Goal: Download file/media

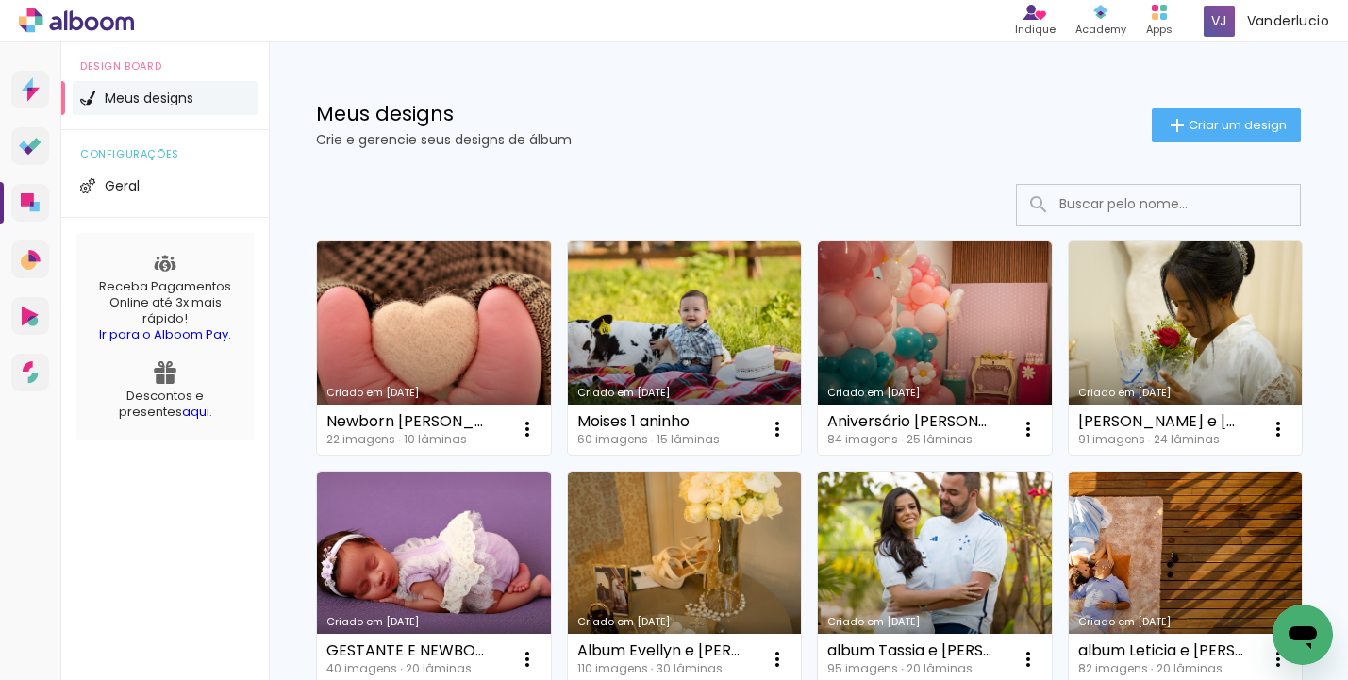
click at [443, 355] on link "Criado em [DATE]" at bounding box center [434, 348] width 234 height 213
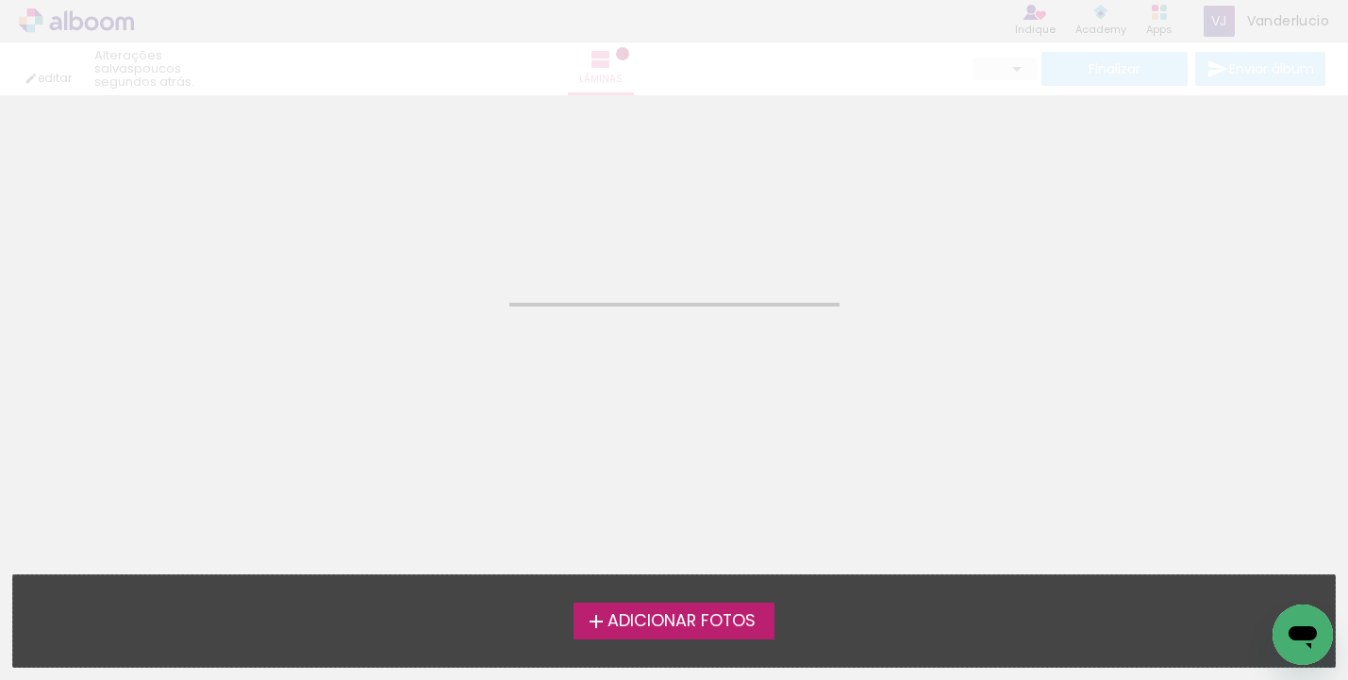
click at [443, 355] on neon-animated-pages "Confirmar Cancelar" at bounding box center [674, 387] width 1348 height 585
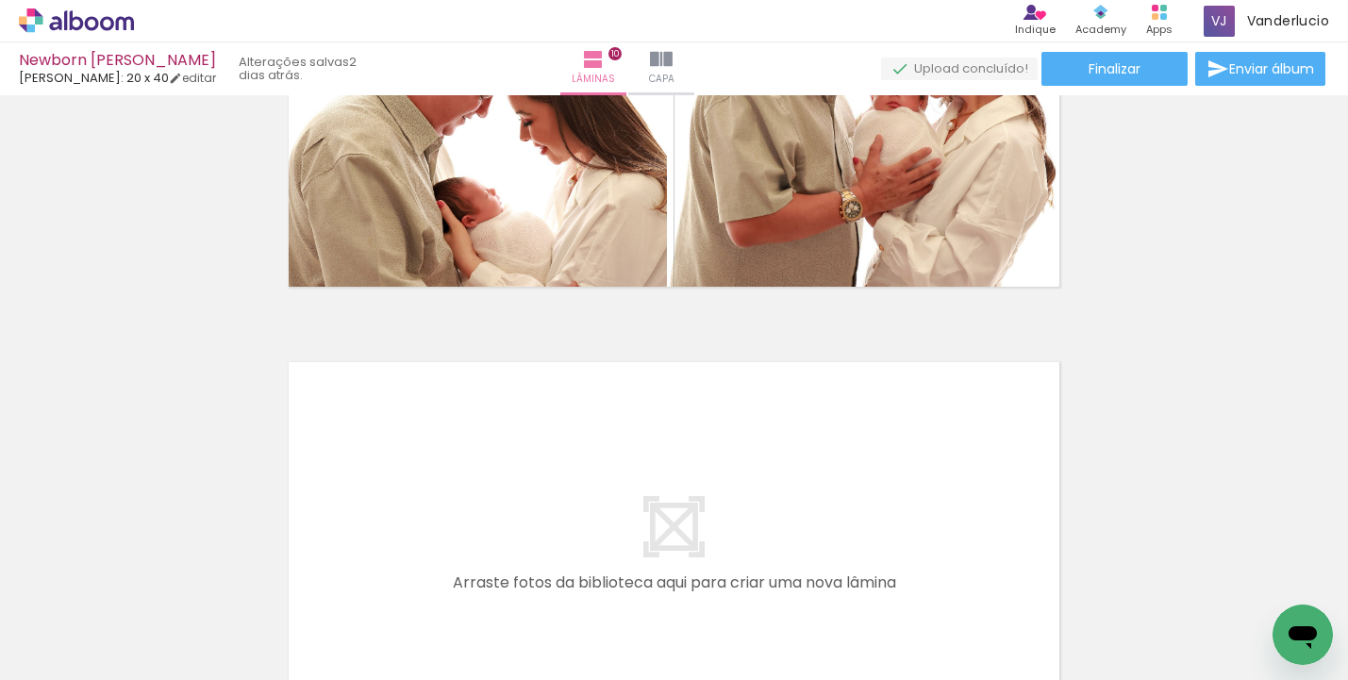
scroll to position [4023, 0]
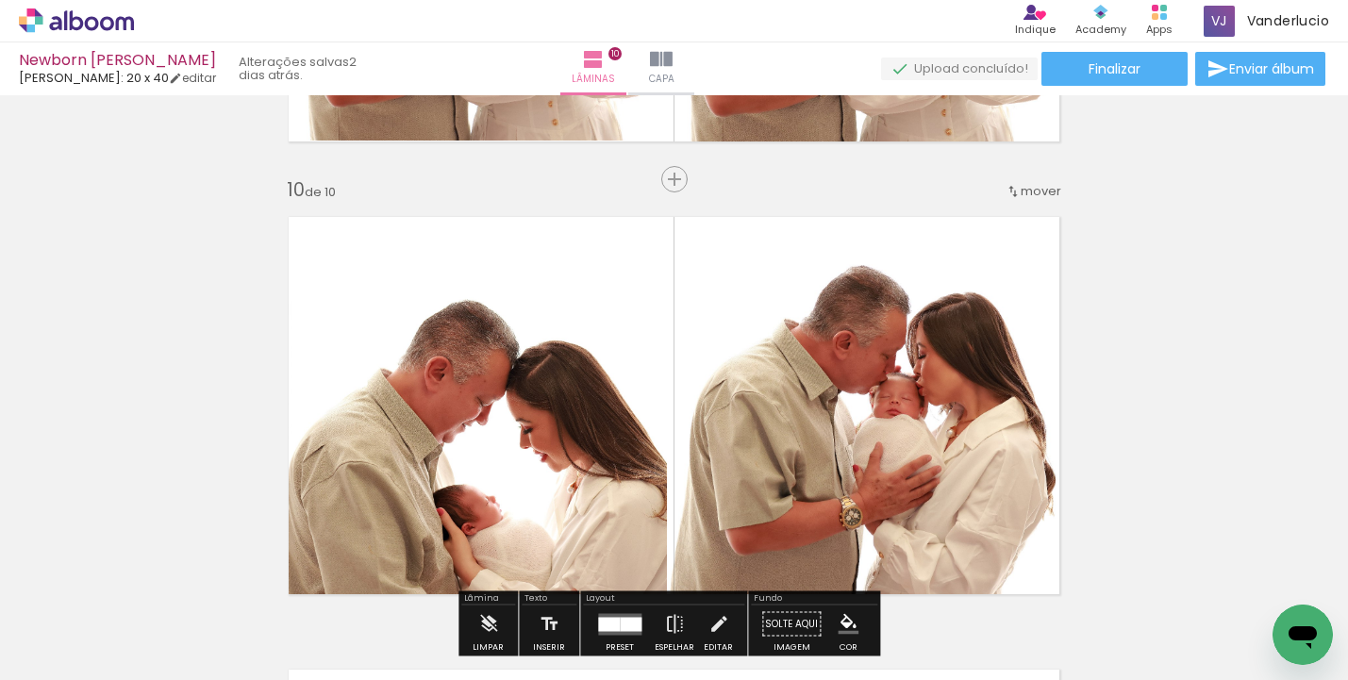
click at [1040, 185] on span "mover" at bounding box center [1041, 191] width 41 height 18
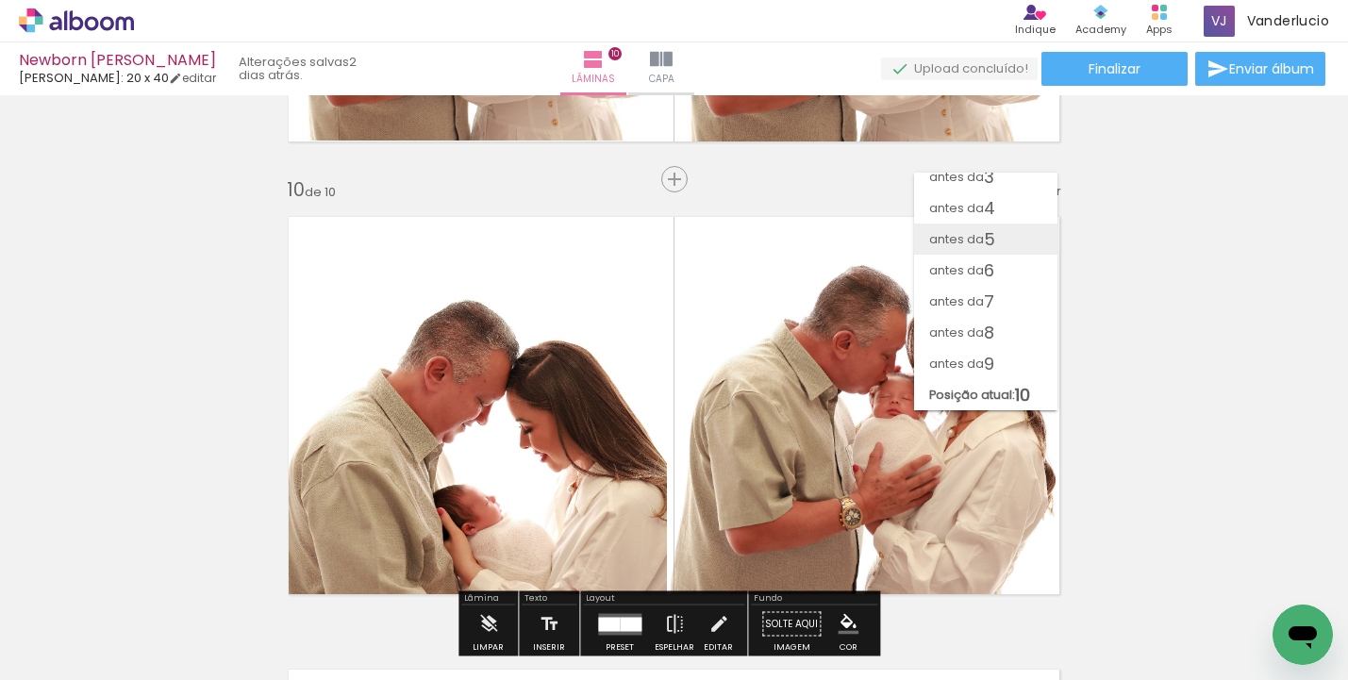
scroll to position [0, 0]
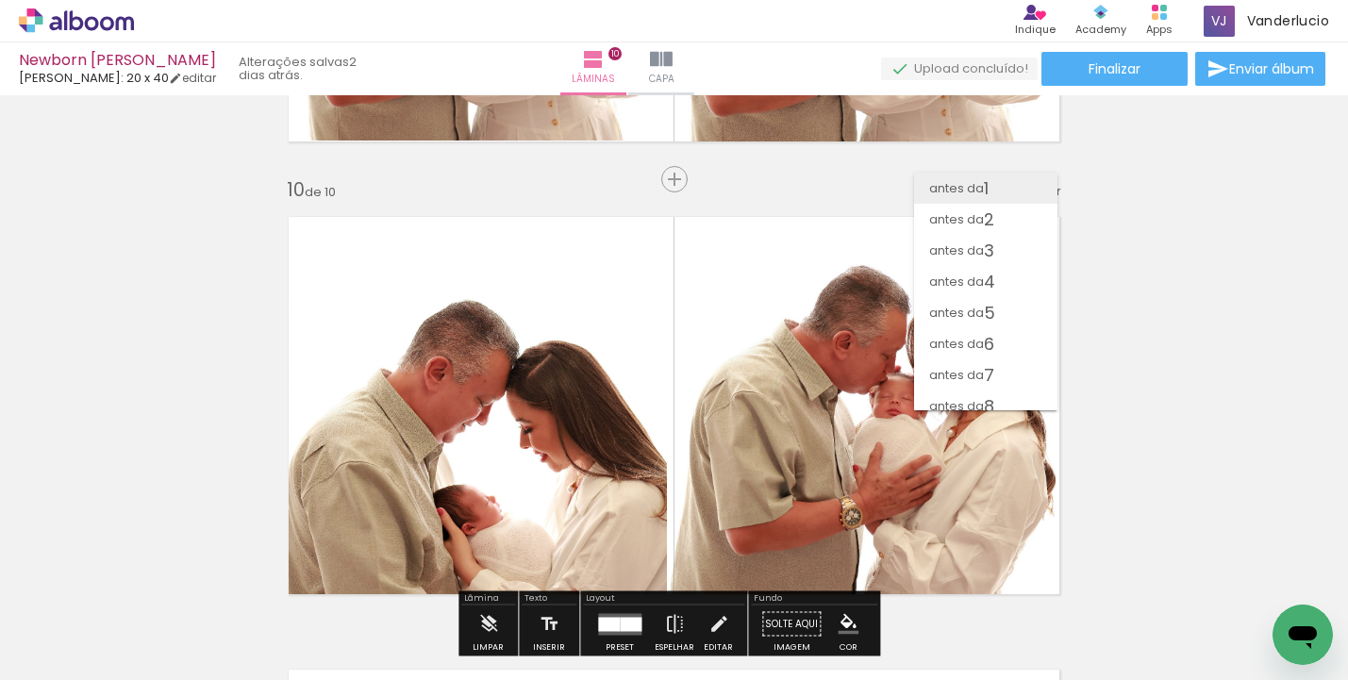
click at [997, 203] on paper-item "antes da 1" at bounding box center [985, 188] width 143 height 31
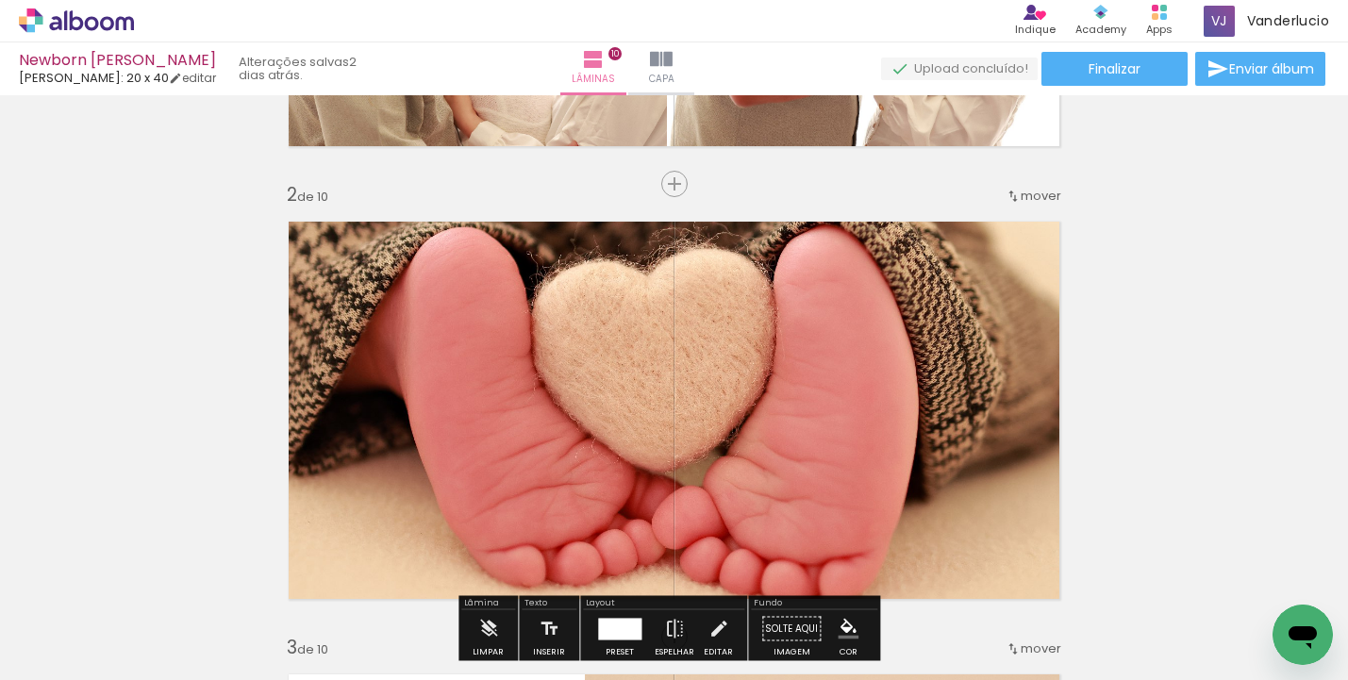
scroll to position [338, 0]
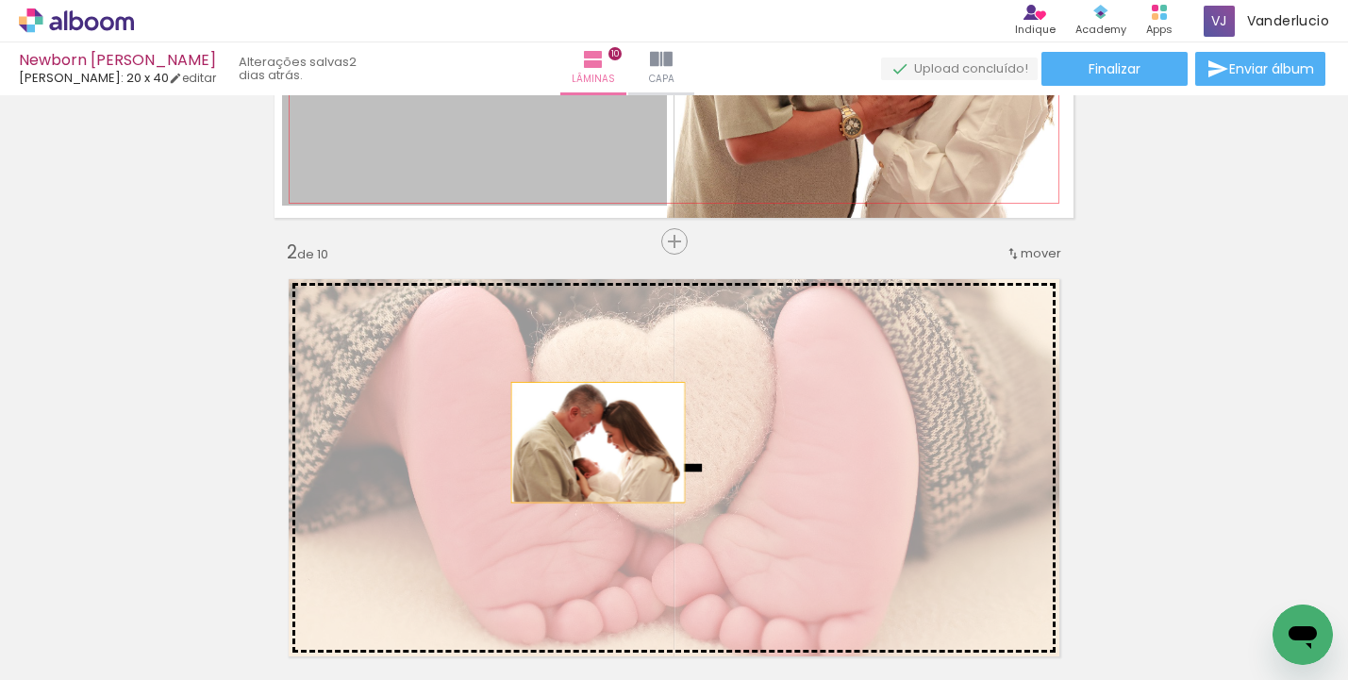
drag, startPoint x: 592, startPoint y: 173, endPoint x: 591, endPoint y: 443, distance: 269.9
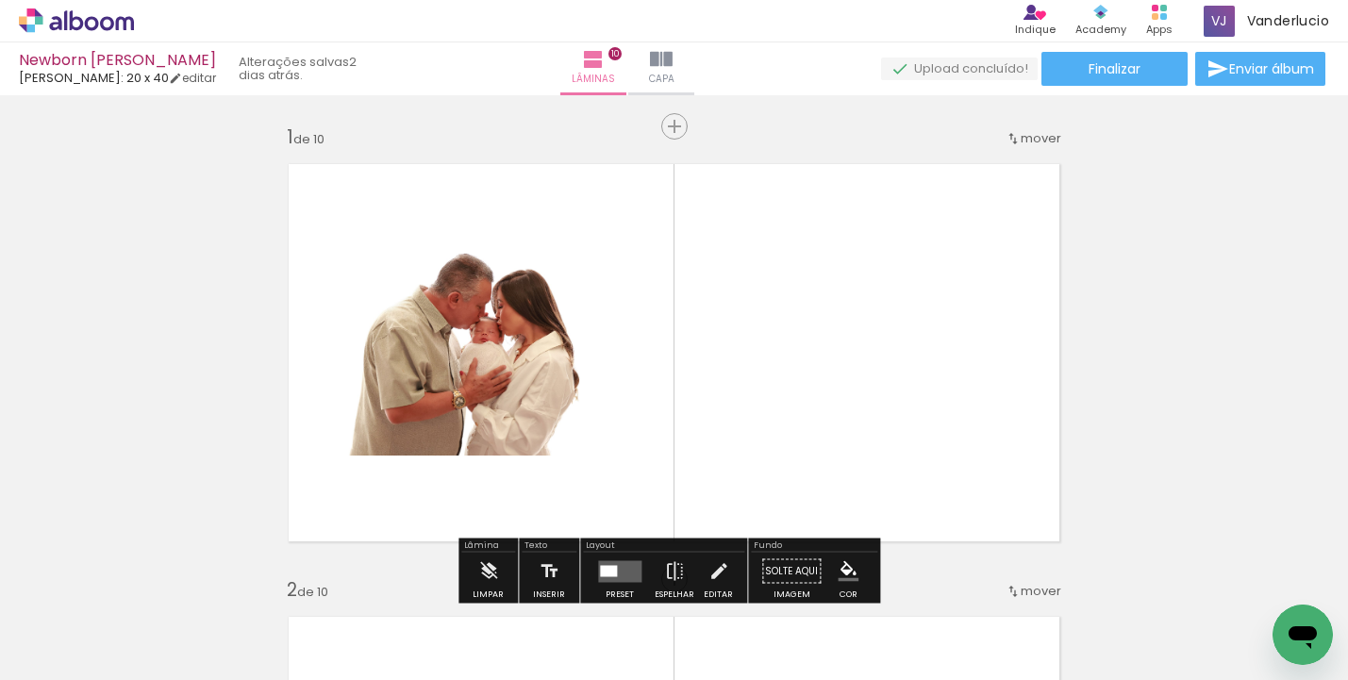
scroll to position [40, 0]
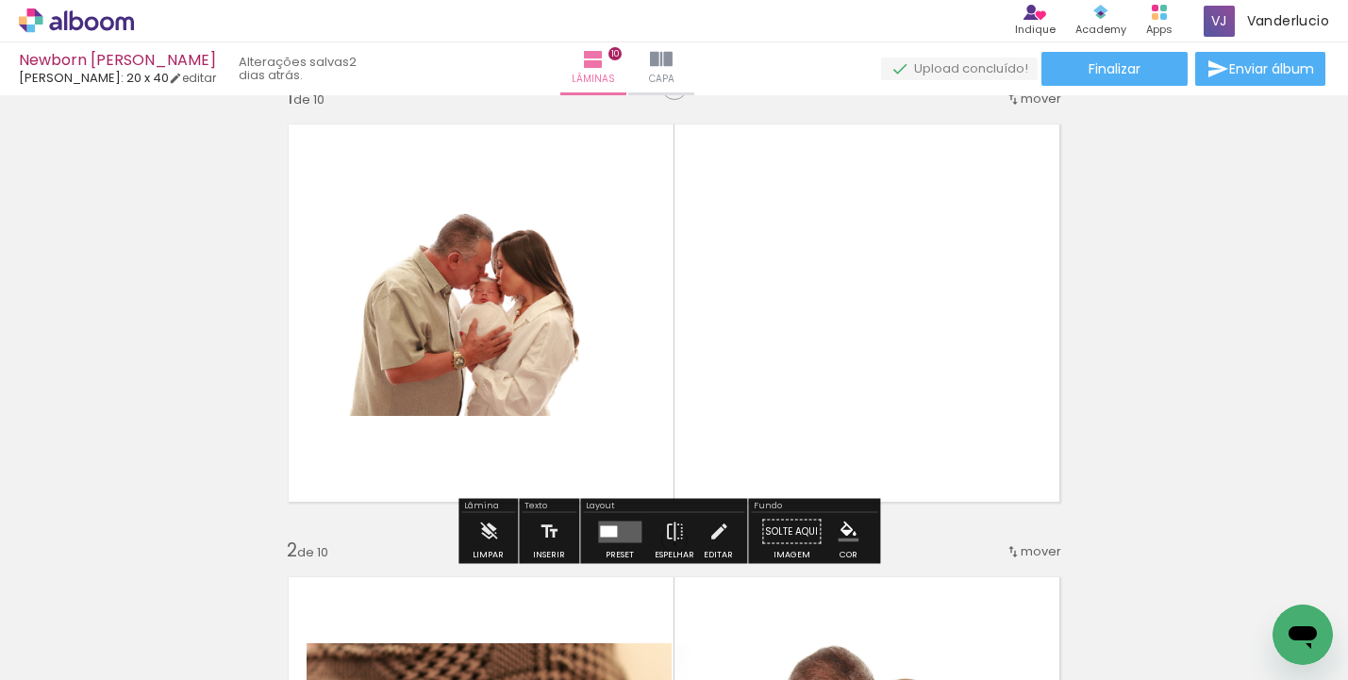
click at [607, 511] on div "Layout" at bounding box center [663, 507] width 161 height 11
click at [609, 518] on div at bounding box center [619, 532] width 51 height 38
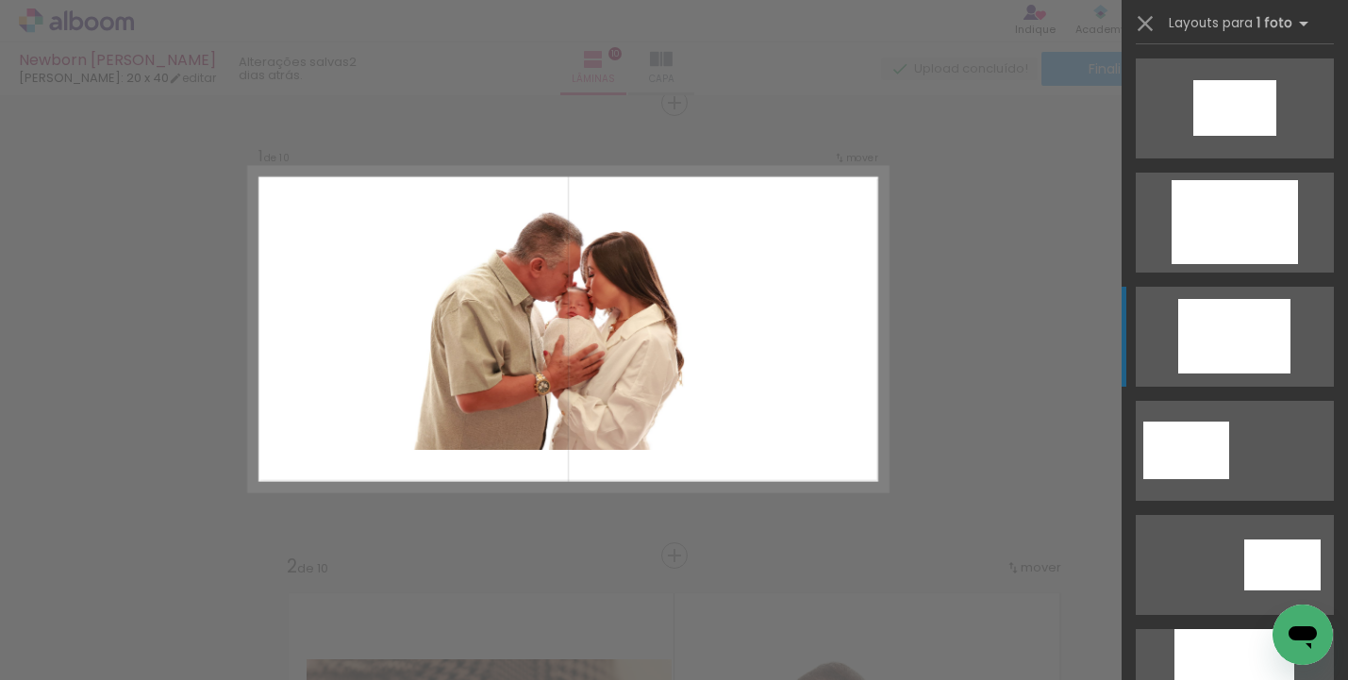
scroll to position [0, 0]
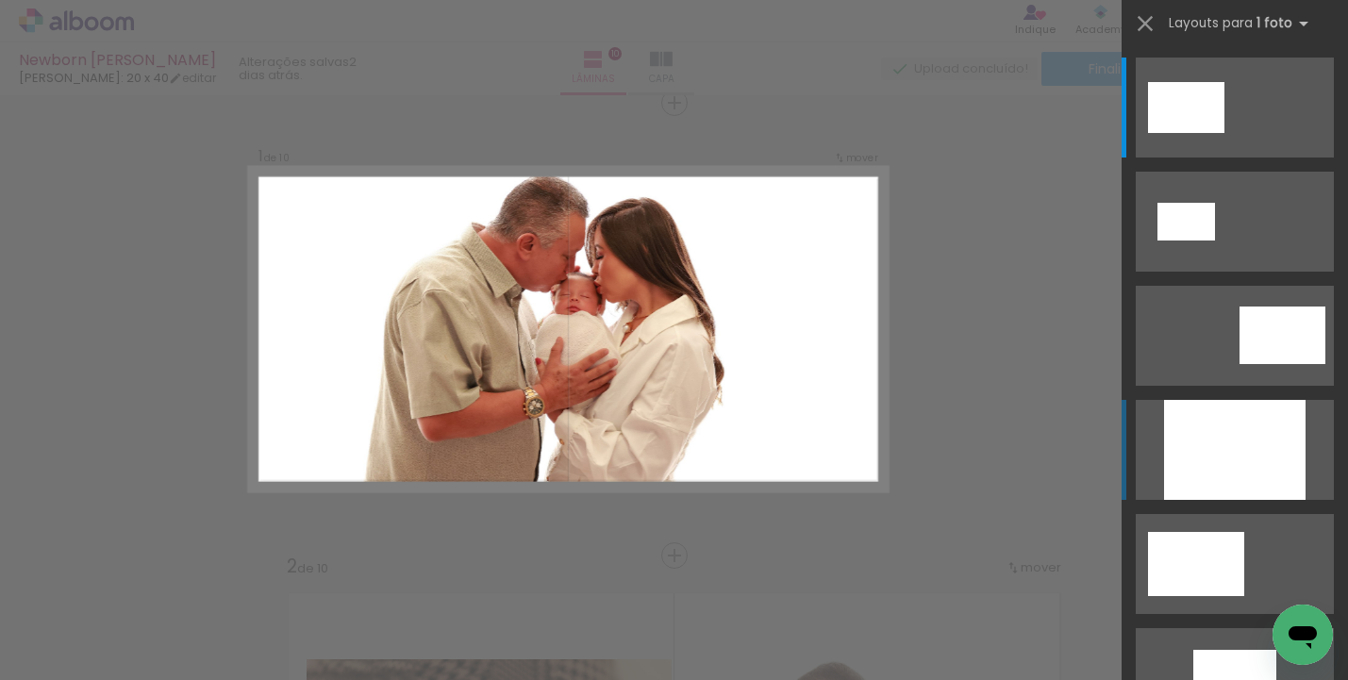
click at [1212, 444] on div at bounding box center [1235, 450] width 142 height 100
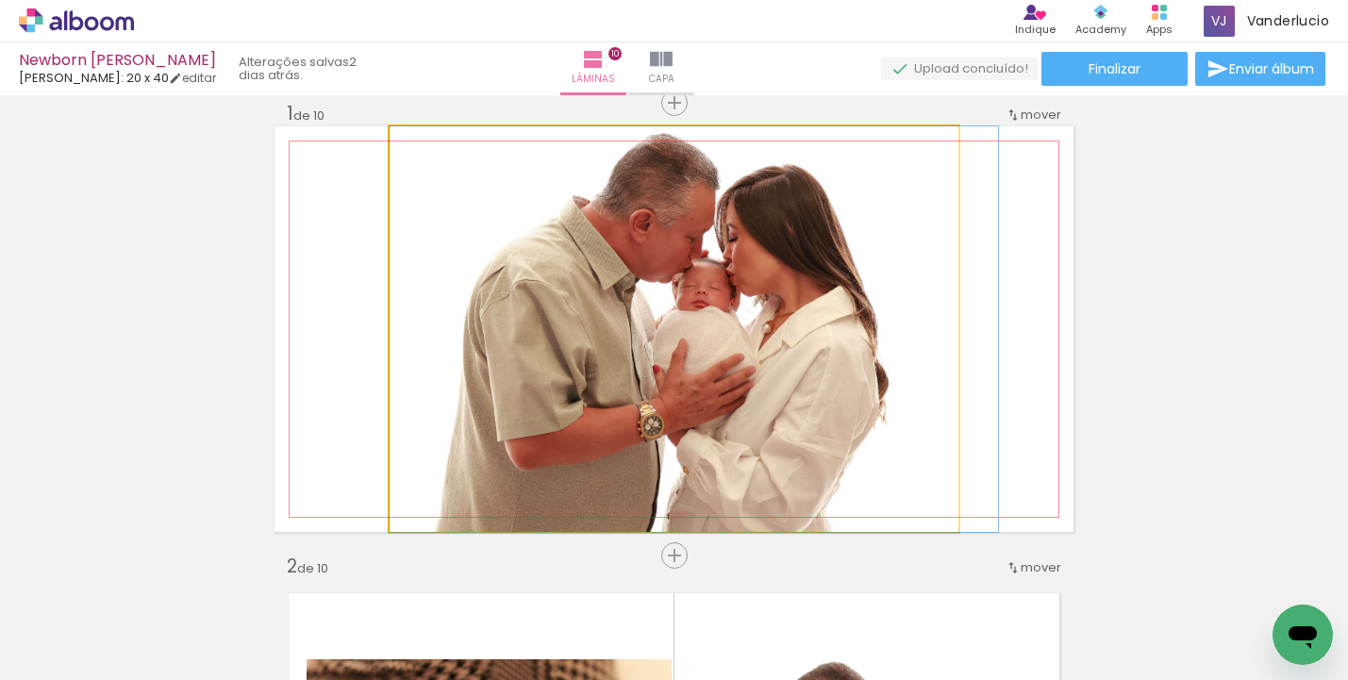
drag, startPoint x: 787, startPoint y: 341, endPoint x: 811, endPoint y: 359, distance: 29.6
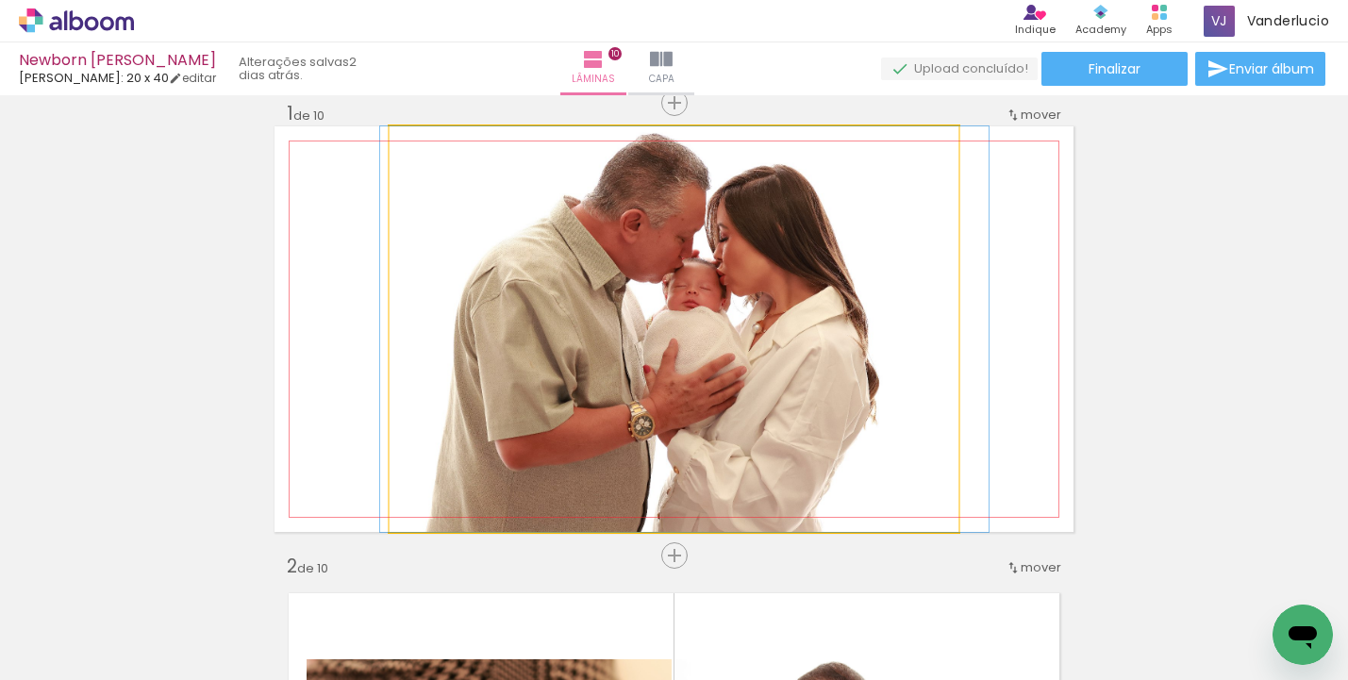
drag, startPoint x: 811, startPoint y: 359, endPoint x: 801, endPoint y: 359, distance: 9.5
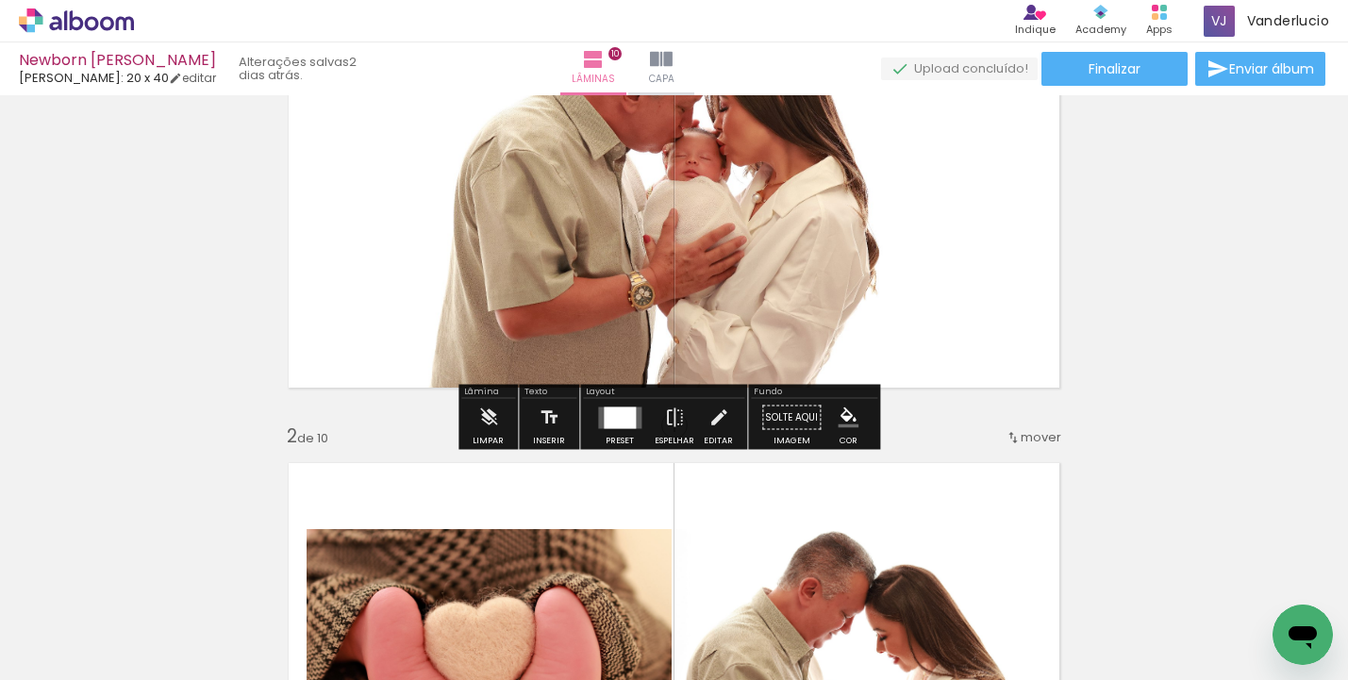
scroll to position [459, 0]
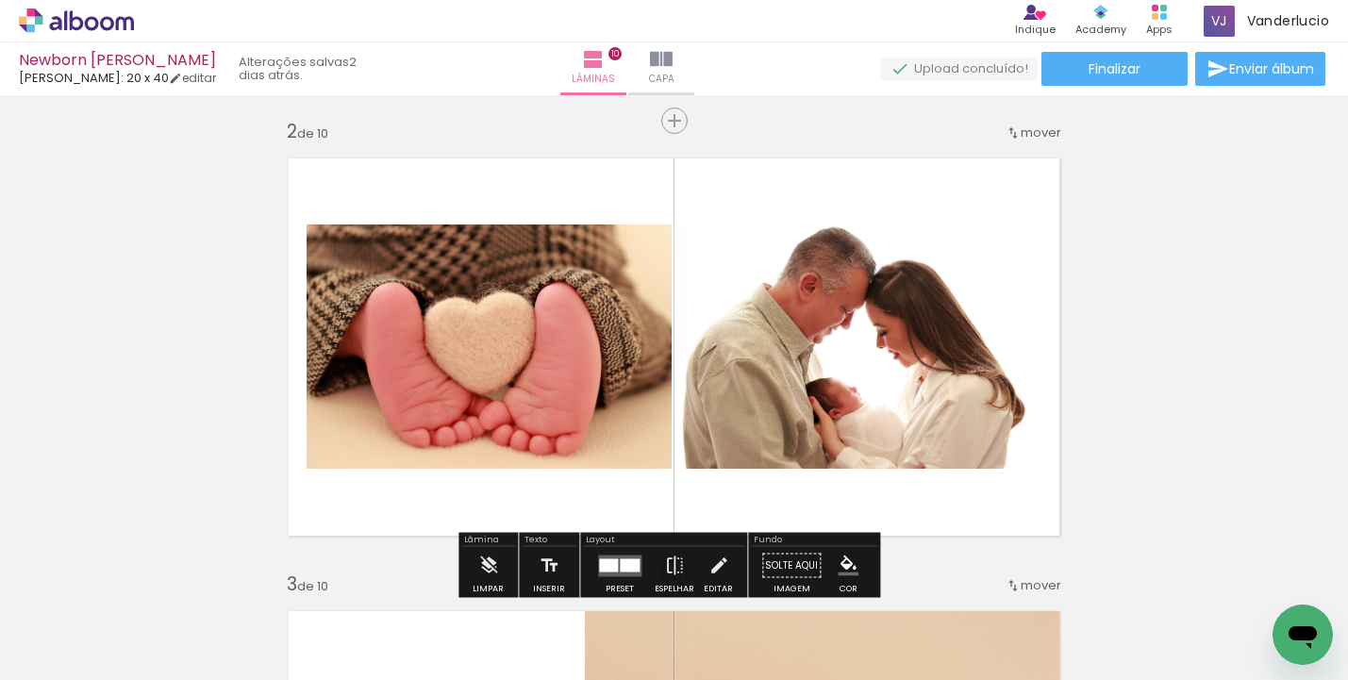
click at [1027, 132] on span "mover" at bounding box center [1041, 133] width 41 height 18
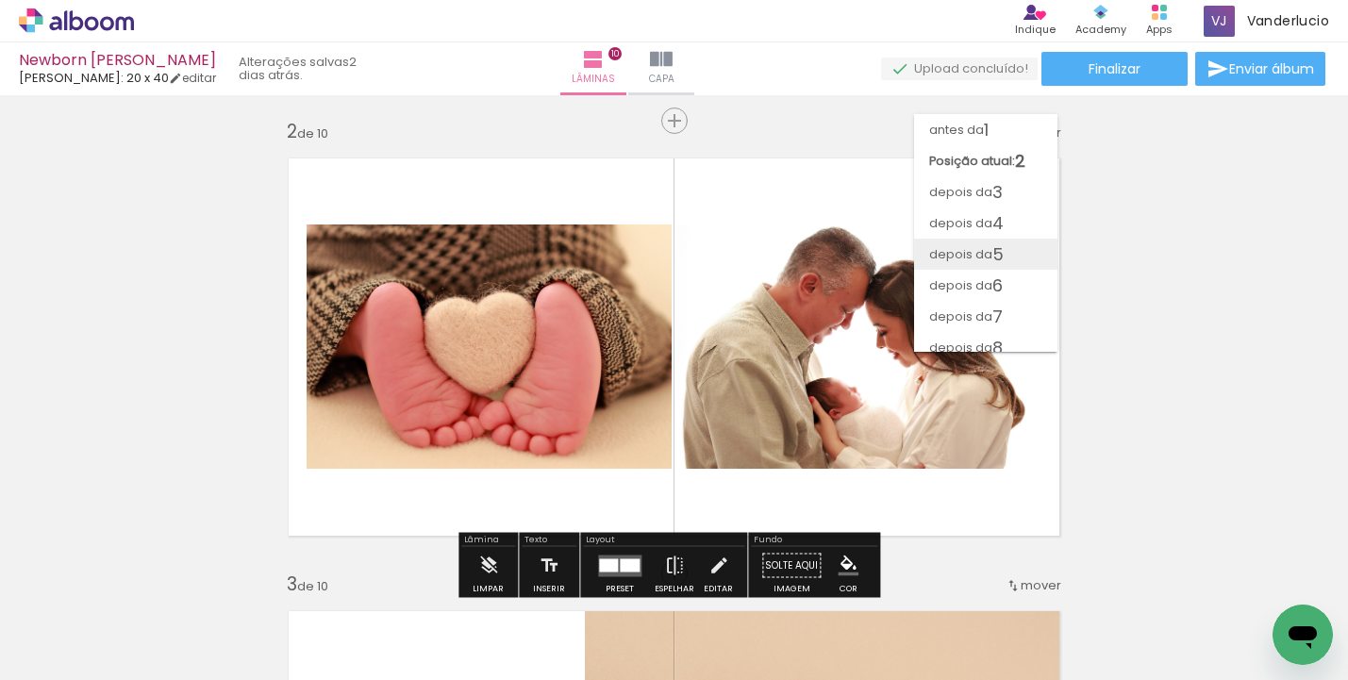
scroll to position [88, 0]
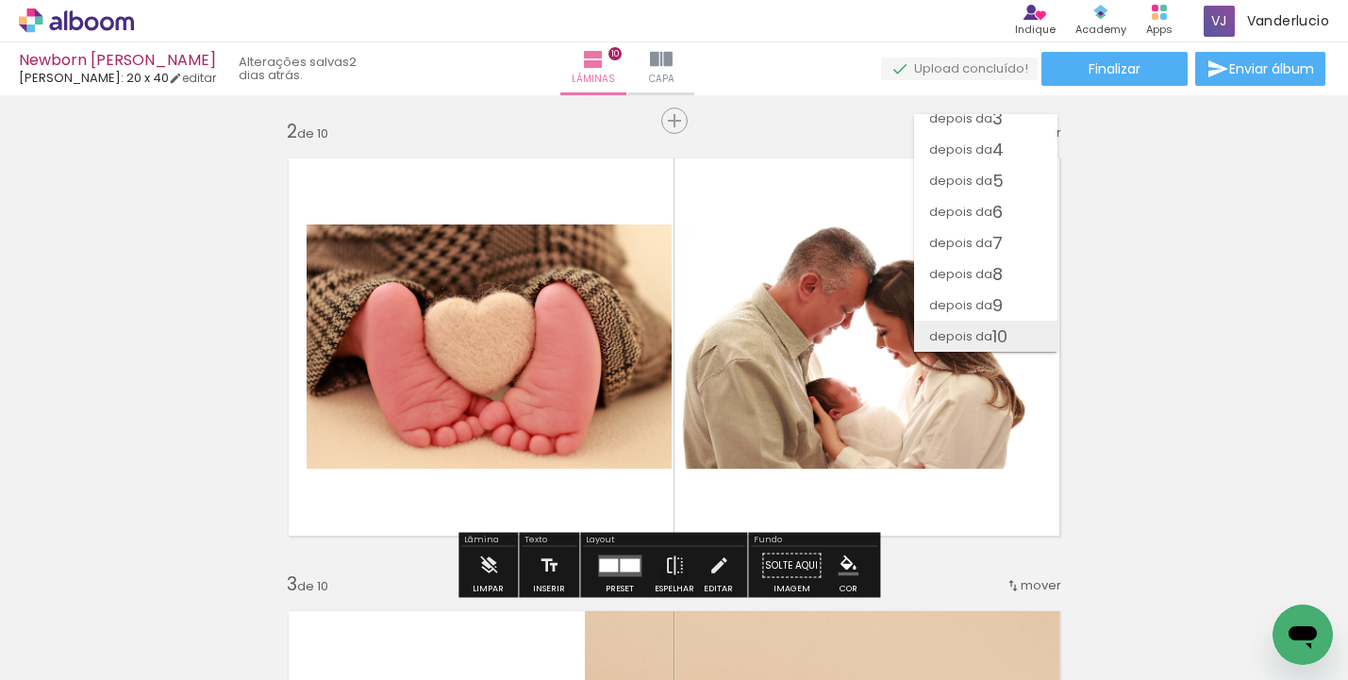
click at [1010, 321] on paper-item "depois da 10" at bounding box center [985, 336] width 143 height 31
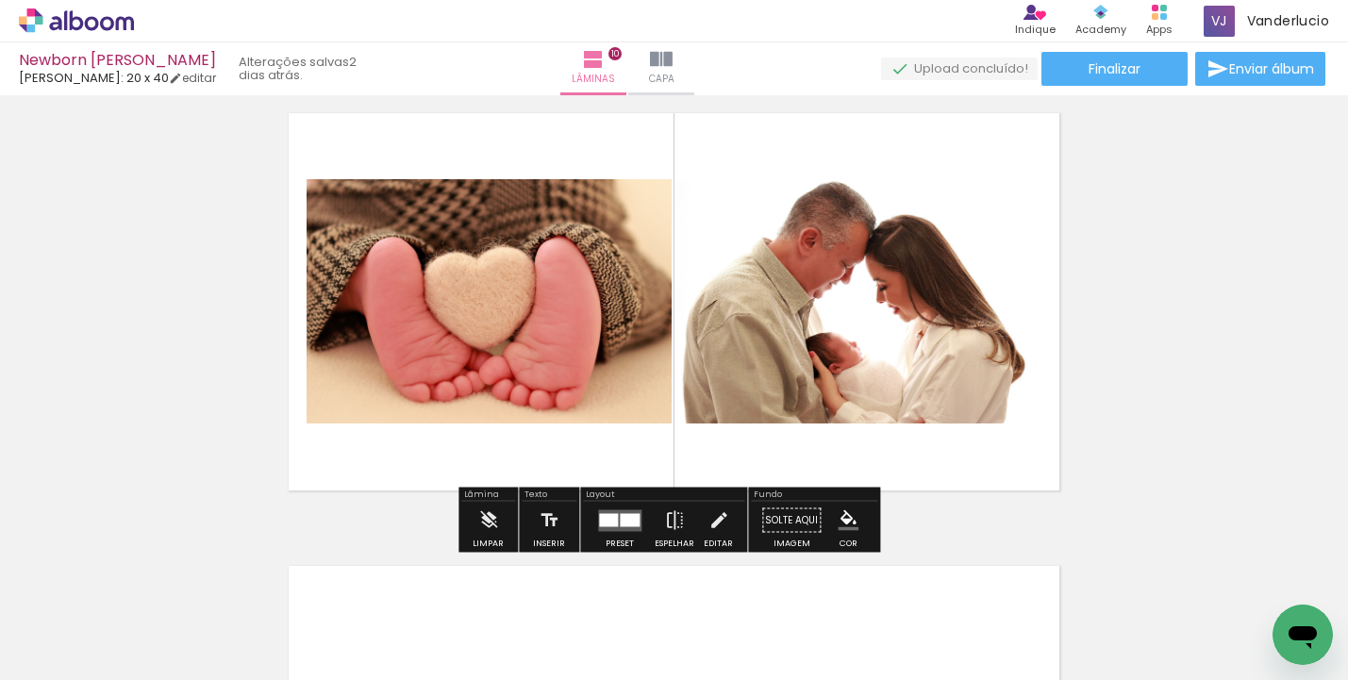
scroll to position [4131, 0]
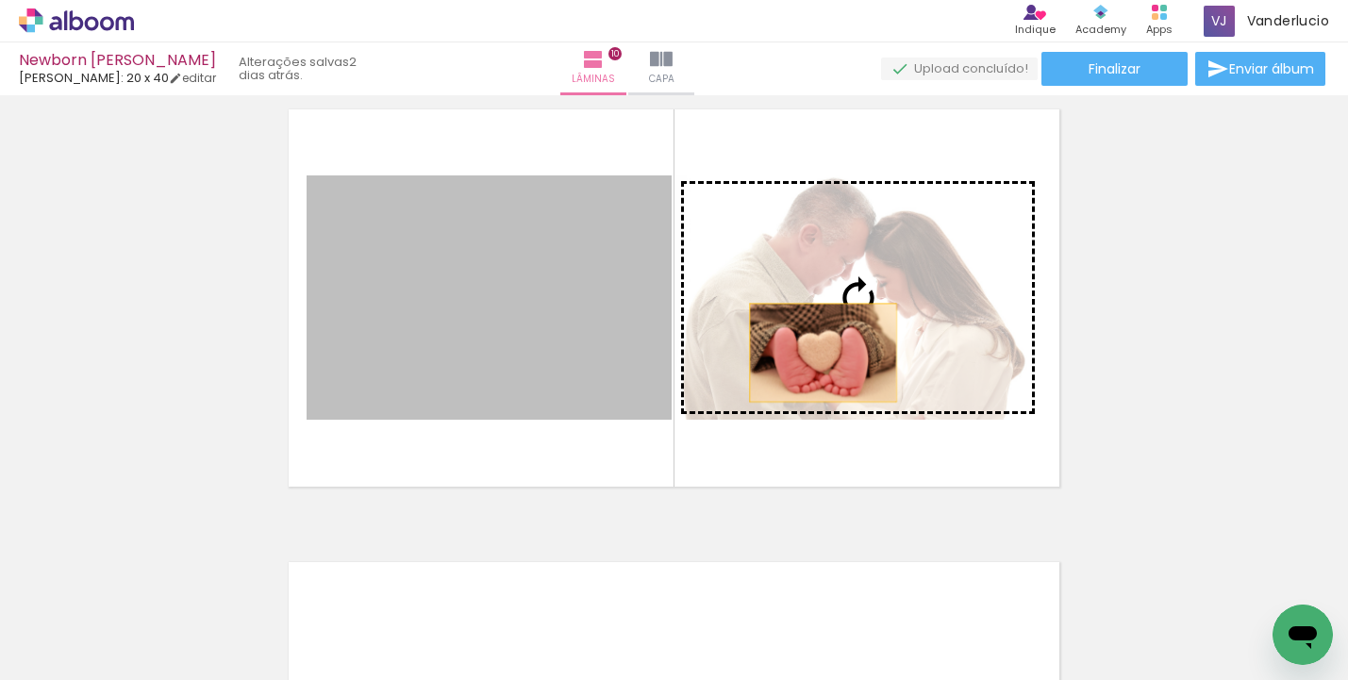
drag, startPoint x: 596, startPoint y: 355, endPoint x: 816, endPoint y: 353, distance: 219.9
click at [0, 0] on slot at bounding box center [0, 0] width 0 height 0
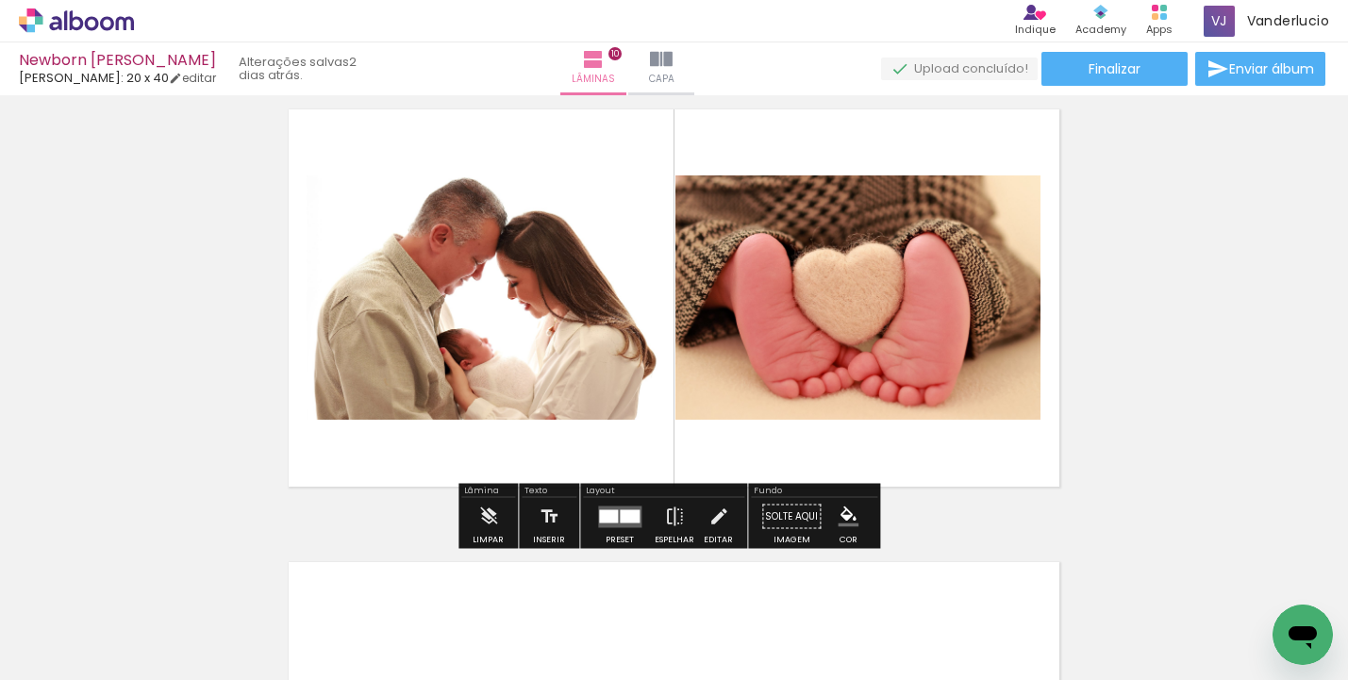
click at [622, 518] on div at bounding box center [630, 516] width 20 height 13
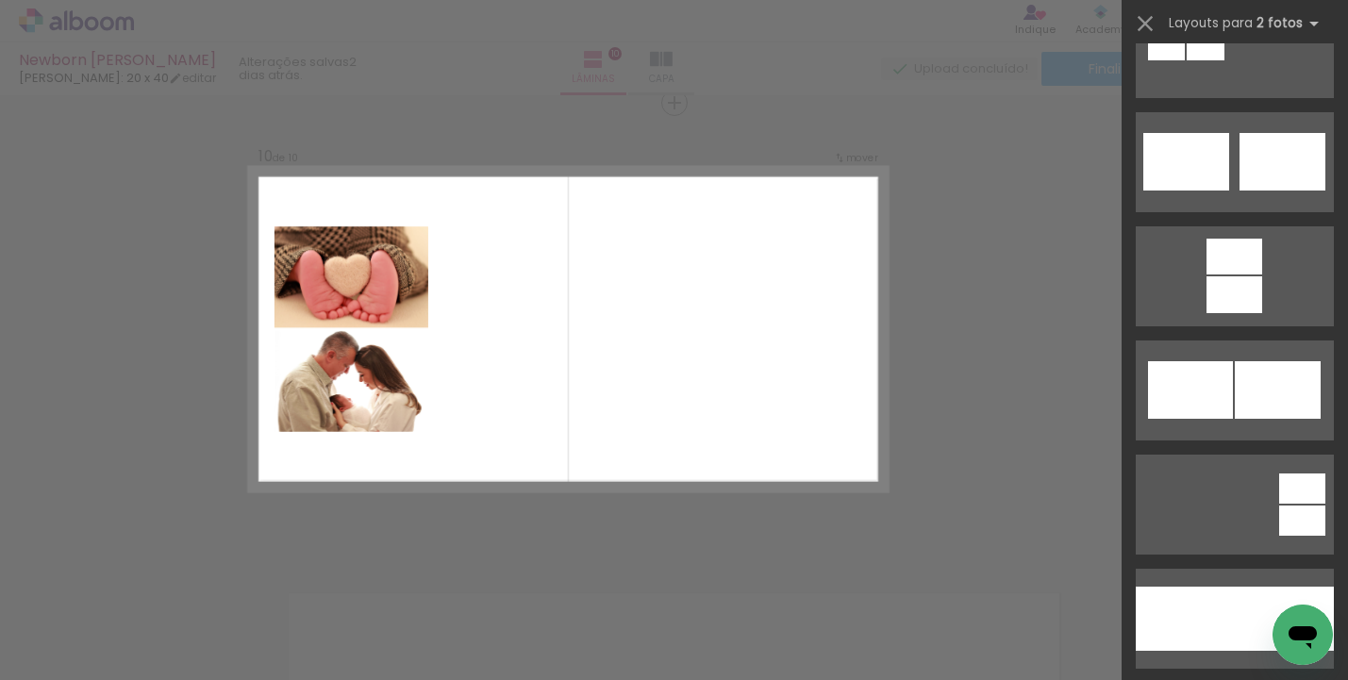
scroll to position [1046, 0]
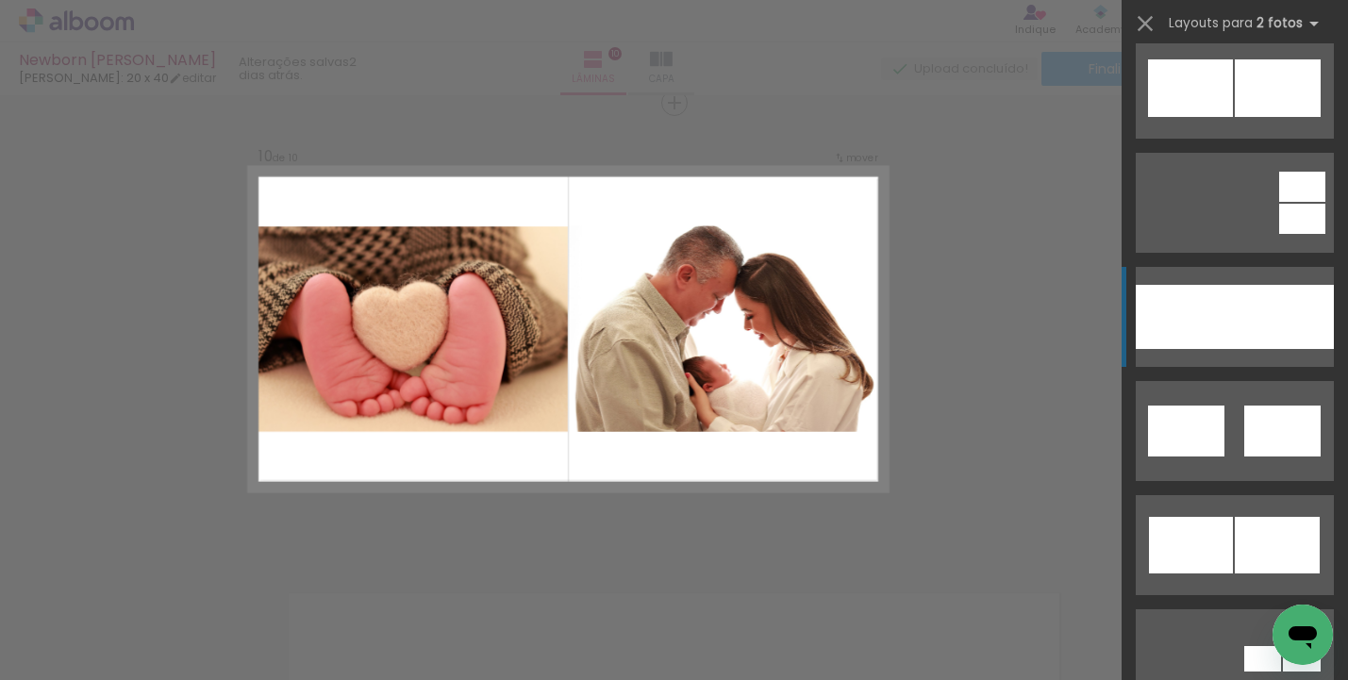
click at [1236, 326] on div at bounding box center [1284, 317] width 99 height 64
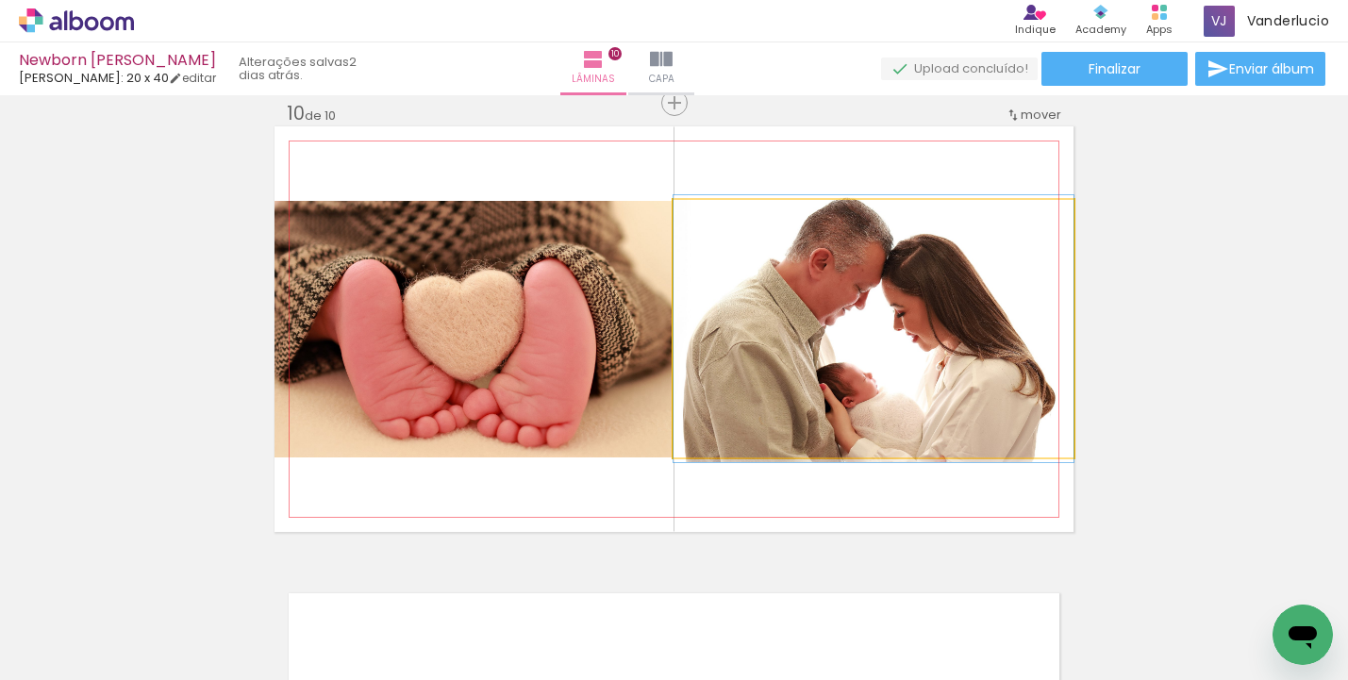
click at [934, 419] on quentale-photo at bounding box center [874, 329] width 400 height 258
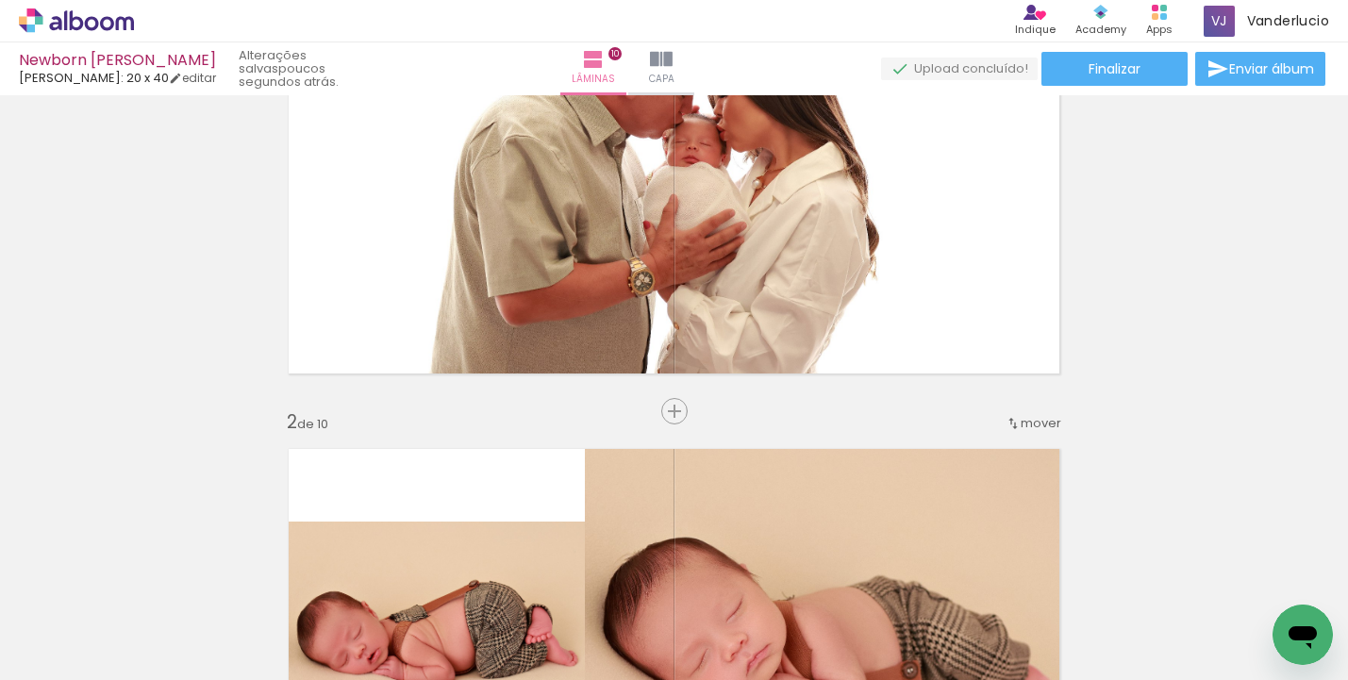
scroll to position [0, 0]
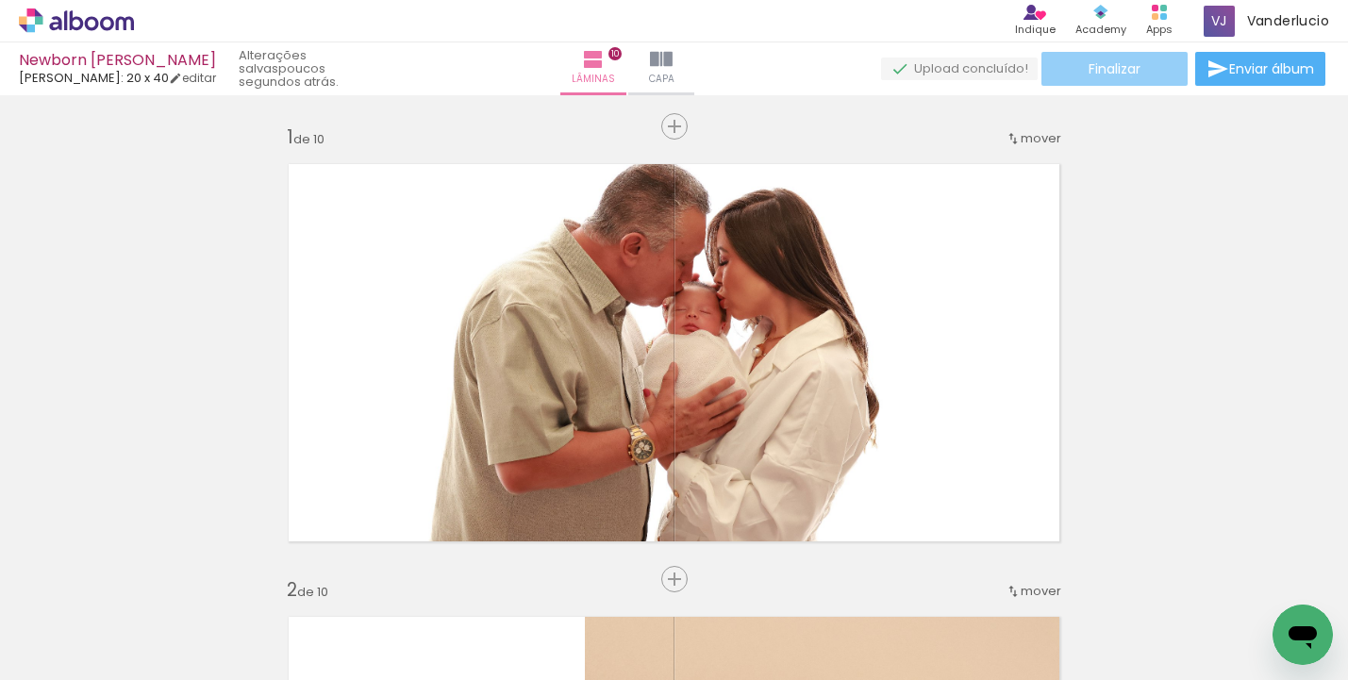
click at [1125, 75] on span "Finalizar" at bounding box center [1115, 68] width 52 height 13
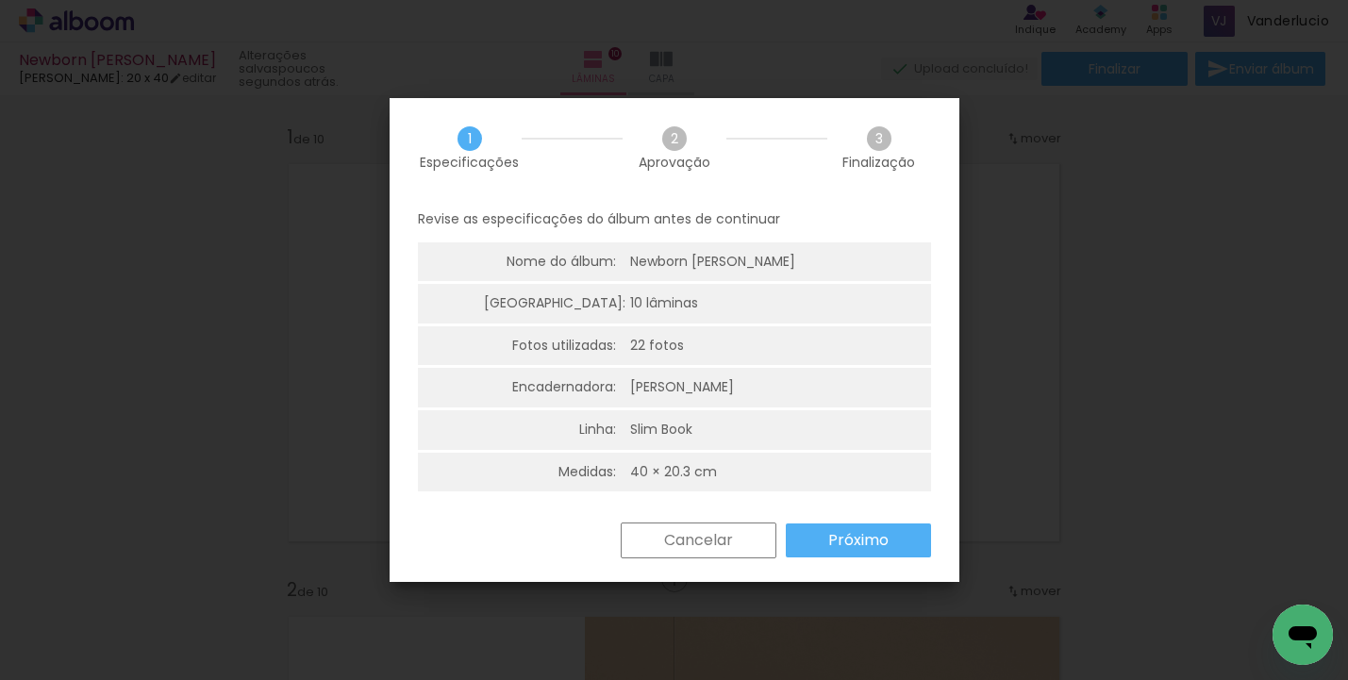
click at [0, 0] on slot "Próximo" at bounding box center [0, 0] width 0 height 0
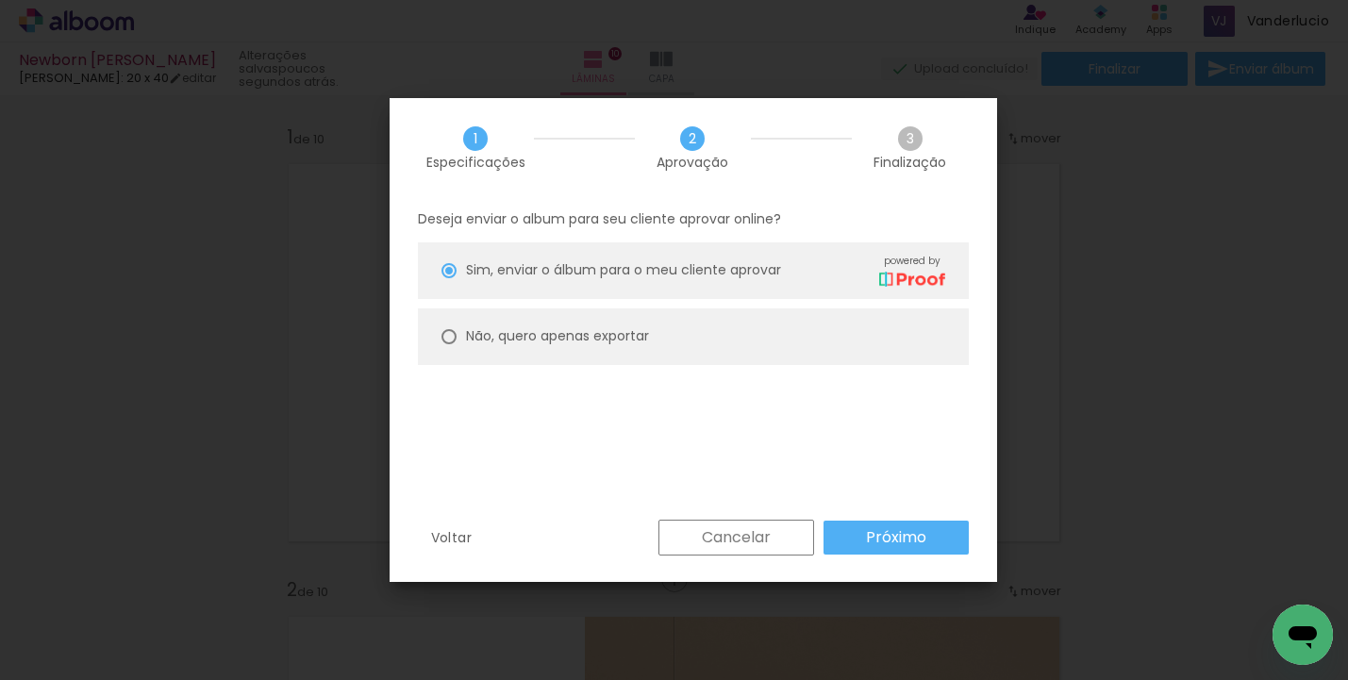
click at [600, 316] on paper-radio-button "Não, quero apenas exportar" at bounding box center [693, 337] width 551 height 57
type paper-radio-button "on"
click at [0, 0] on slot "Próximo" at bounding box center [0, 0] width 0 height 0
type input "Alta, 300 DPI"
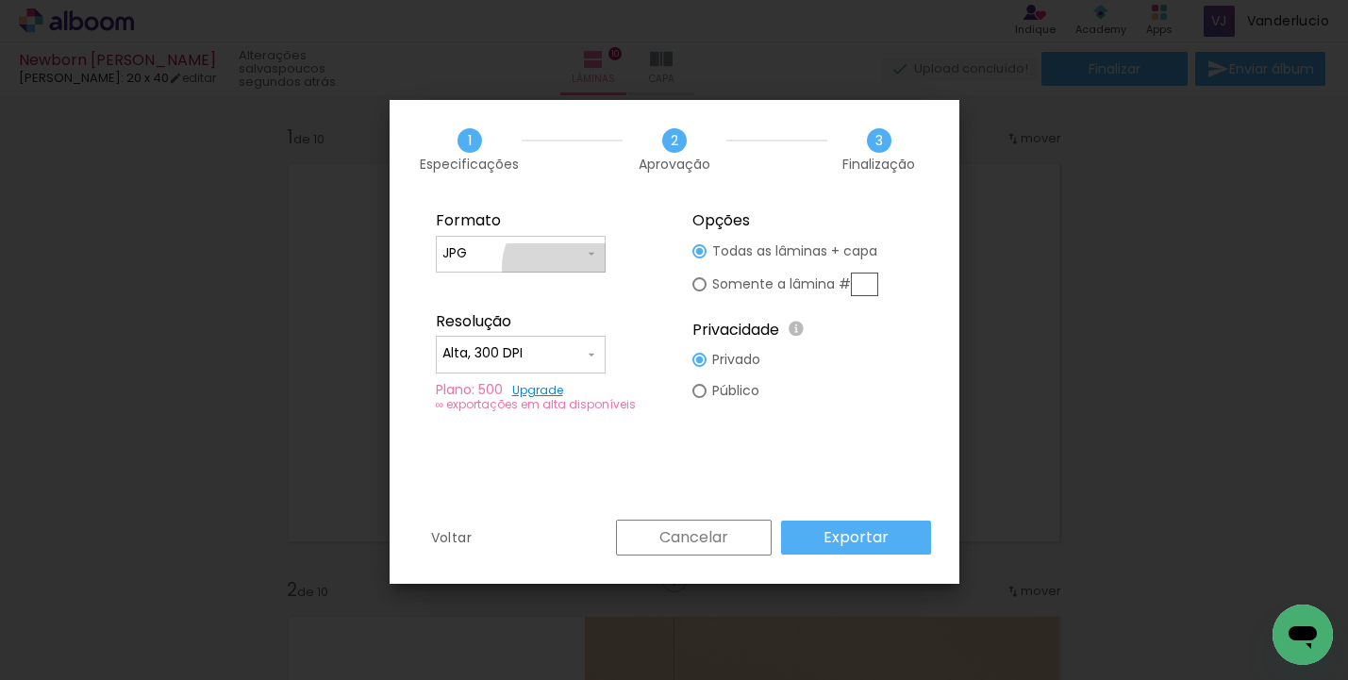
click at [570, 267] on paper-input-container "JPG" at bounding box center [521, 255] width 170 height 38
click at [524, 288] on paper-item "PDF" at bounding box center [521, 288] width 170 height 38
type input "PDF"
click at [908, 533] on paper-button "Exportar" at bounding box center [856, 538] width 150 height 34
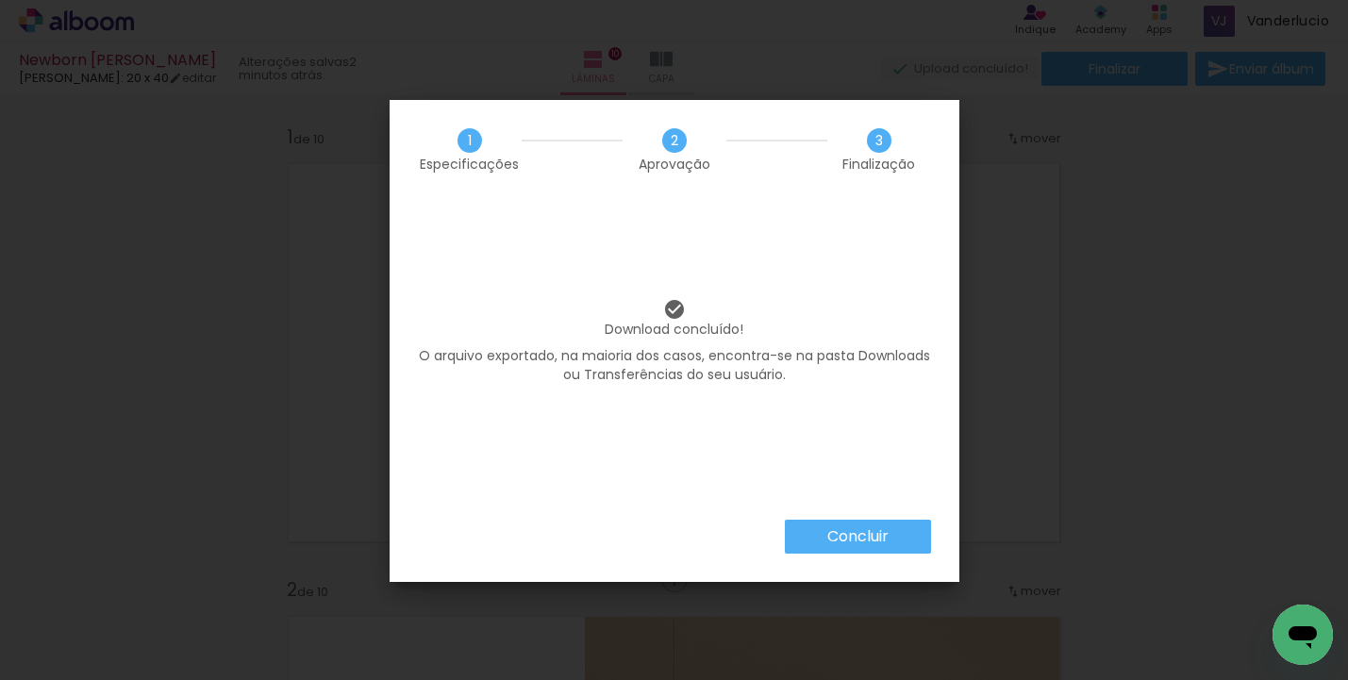
scroll to position [1046, 0]
click at [0, 0] on slot "Concluir" at bounding box center [0, 0] width 0 height 0
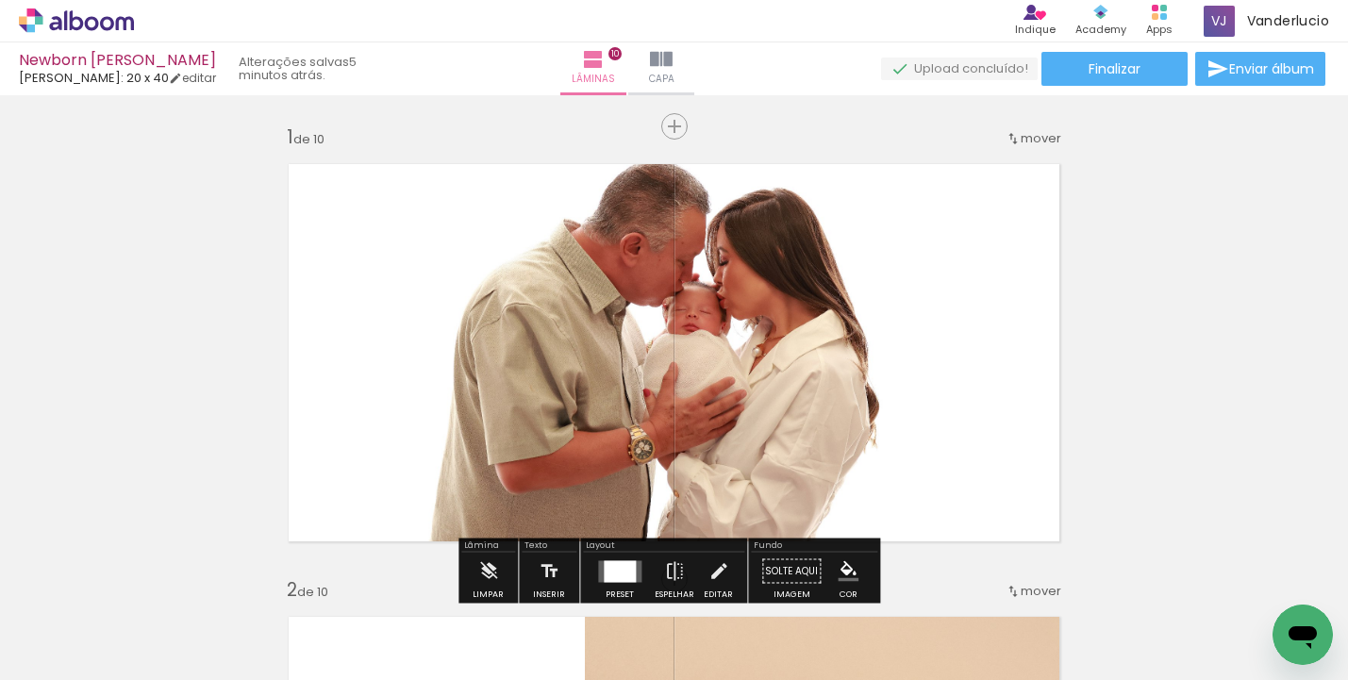
scroll to position [24, 0]
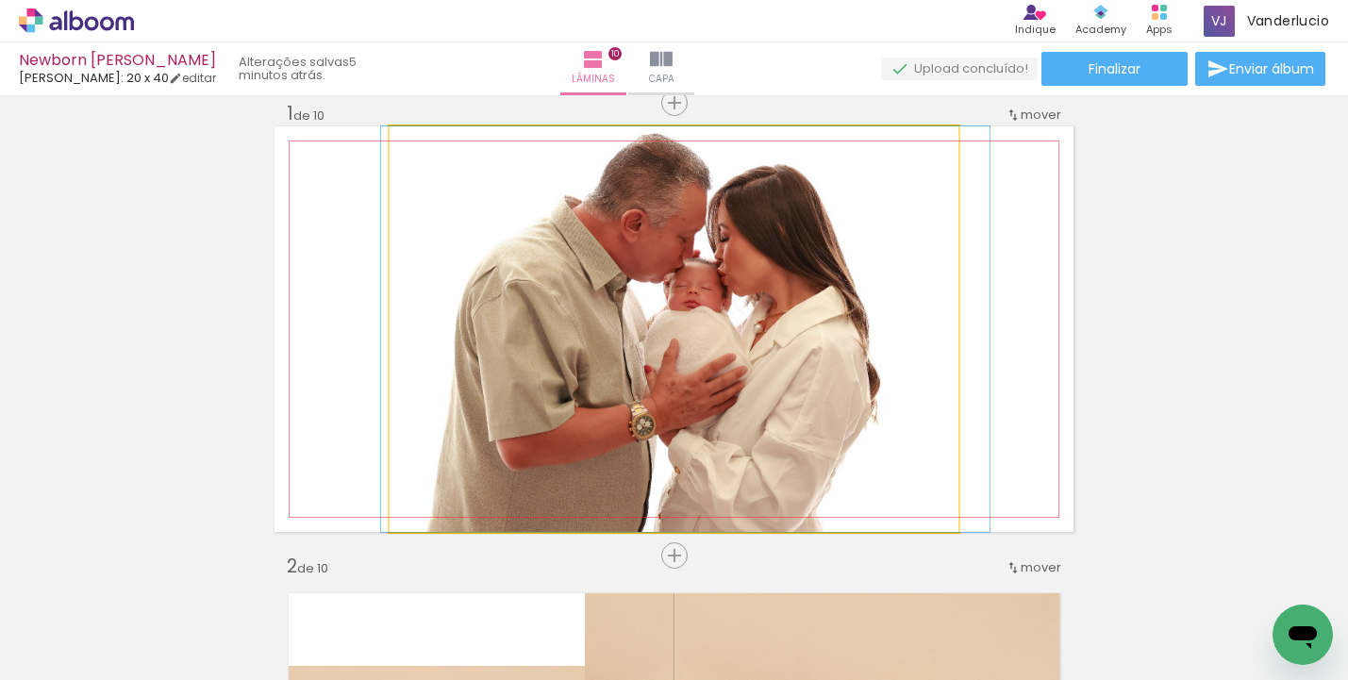
drag, startPoint x: 878, startPoint y: 369, endPoint x: 878, endPoint y: 388, distance: 18.9
